Goal: Find specific page/section: Find specific page/section

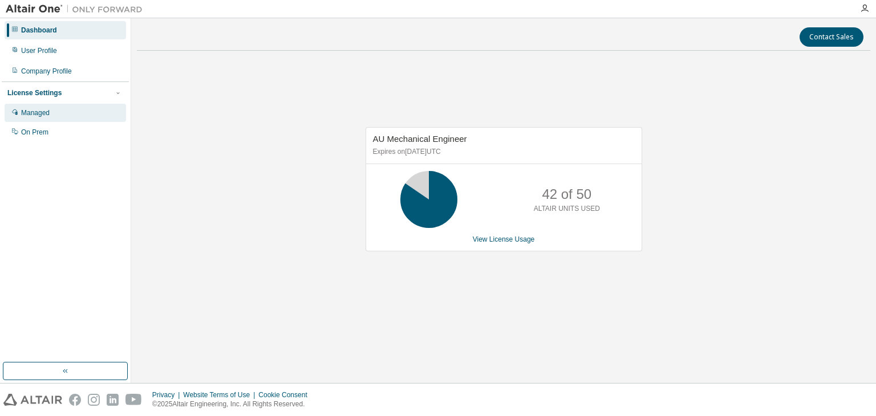
click at [43, 108] on div "Managed" at bounding box center [65, 113] width 121 height 18
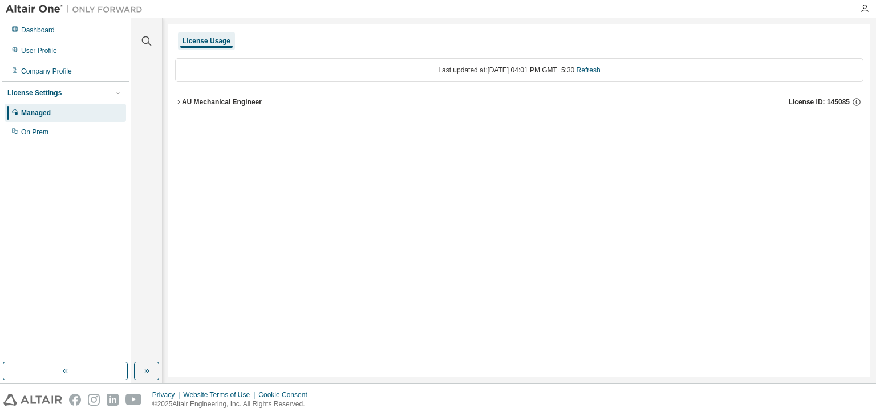
click at [178, 102] on icon "button" at bounding box center [178, 102] width 7 height 7
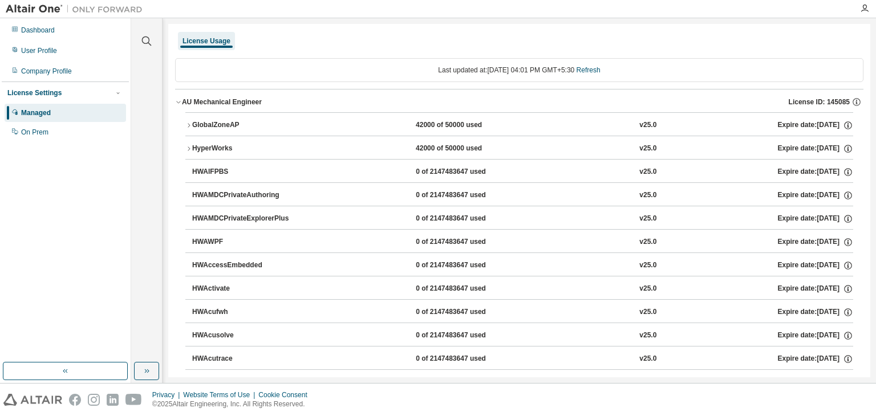
click at [191, 123] on icon "button" at bounding box center [188, 125] width 7 height 7
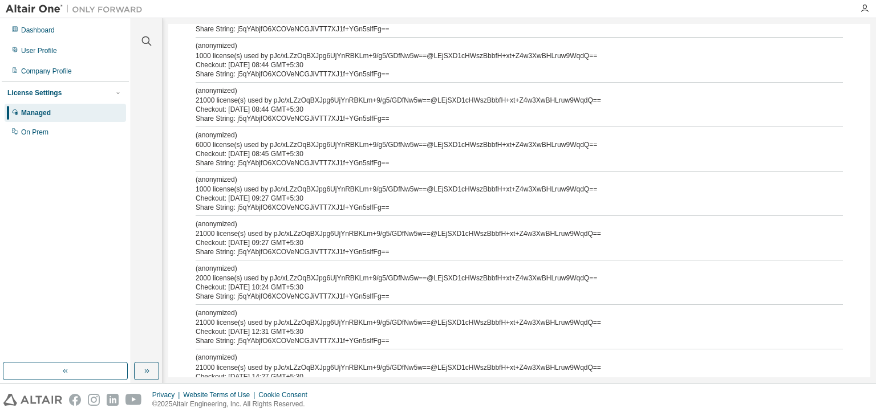
scroll to position [513, 0]
